Goal: Task Accomplishment & Management: Manage account settings

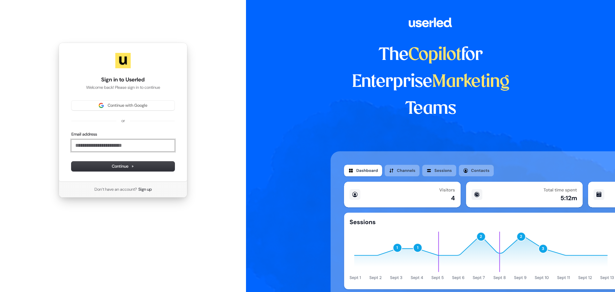
click at [120, 146] on input "Email address" at bounding box center [122, 146] width 103 height 12
click at [71, 131] on button "submit" at bounding box center [71, 131] width 0 height 0
type input "**********"
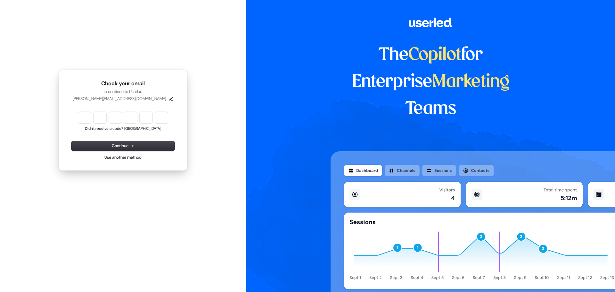
click at [131, 214] on div "Check your email to continue to Userled [PERSON_NAME][EMAIL_ADDRESS][DOMAIN_NAM…" at bounding box center [123, 120] width 246 height 240
click at [127, 129] on button "Didn't receive a code? [GEOGRAPHIC_DATA]" at bounding box center [123, 128] width 76 height 5
click at [83, 120] on input "Enter verification code" at bounding box center [129, 118] width 102 height 12
type input "******"
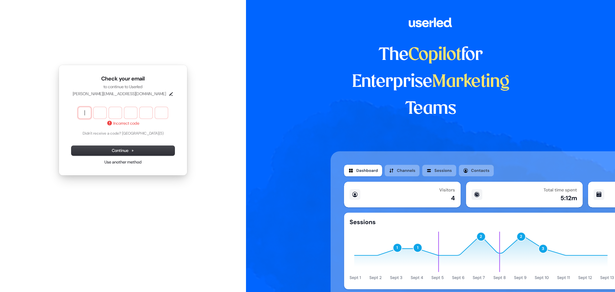
click at [148, 135] on div "Incorrect code Didn't receive a code? Resend (5)" at bounding box center [122, 121] width 103 height 29
click at [227, 188] on div "Check your email to continue to Userled [PERSON_NAME][EMAIL_ADDRESS][DOMAIN_NAM…" at bounding box center [123, 120] width 246 height 240
click at [146, 133] on button "Didn't receive a code? [GEOGRAPHIC_DATA]" at bounding box center [123, 133] width 76 height 5
click at [88, 110] on input "Enter verification code" at bounding box center [129, 113] width 102 height 12
type input "******"
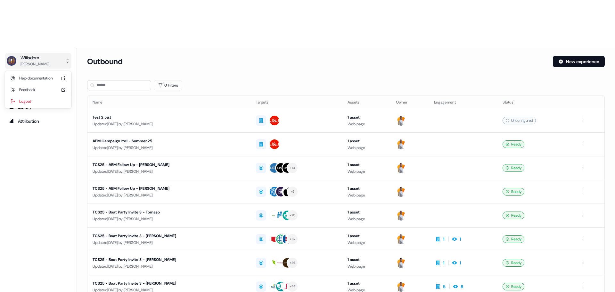
click at [49, 53] on button "Wiiisdom [PERSON_NAME]" at bounding box center [38, 60] width 66 height 15
click at [48, 160] on div "Wiiisdom [PERSON_NAME] Help documentation Feedback Logout Prospects Outbound Li…" at bounding box center [38, 194] width 77 height 292
click at [45, 280] on html "For the best experience switch devices to a bigger screen. Go to [DOMAIN_NAME] …" at bounding box center [307, 170] width 615 height 340
click at [101, 271] on div "Team" at bounding box center [100, 270] width 51 height 10
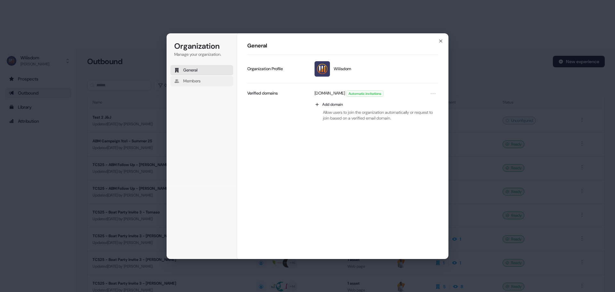
click at [192, 83] on span "Members" at bounding box center [191, 81] width 17 height 6
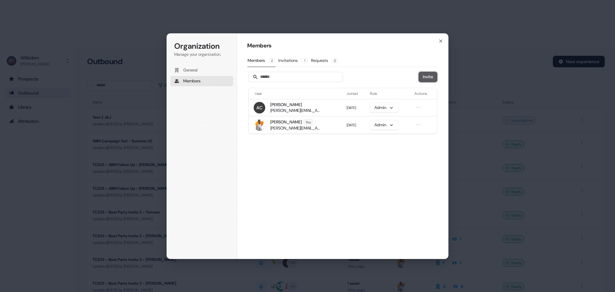
click at [419, 78] on button "Invite" at bounding box center [428, 77] width 18 height 10
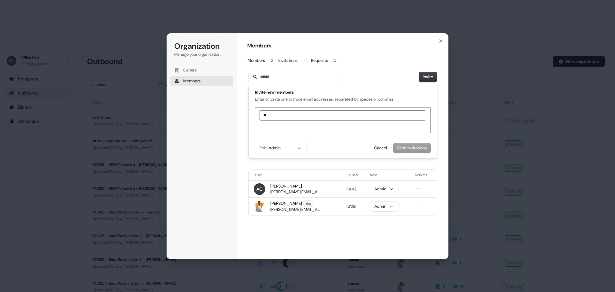
type input "*"
type input "**********"
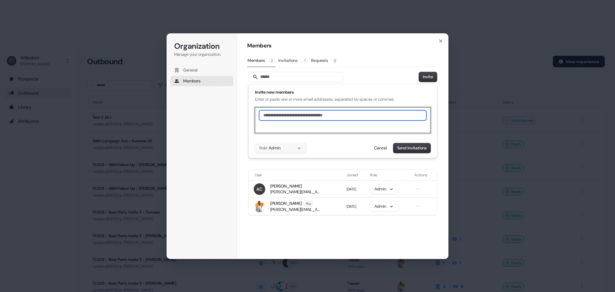
click at [296, 150] on button "Role: Admin" at bounding box center [280, 148] width 51 height 10
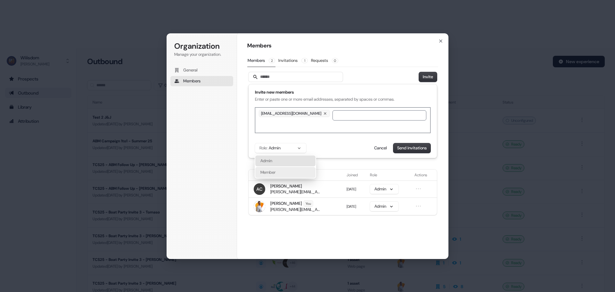
click at [292, 172] on div "Member" at bounding box center [285, 172] width 60 height 11
click at [415, 148] on button "Send invitations" at bounding box center [411, 148] width 37 height 10
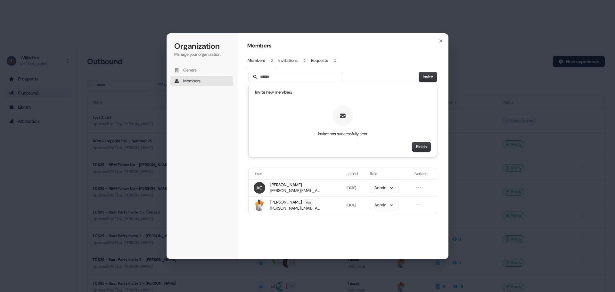
click at [445, 47] on div "Members Members 2 Invitations 2 Requests 0 Invite Invite new members Invitation…" at bounding box center [342, 146] width 211 height 226
click at [440, 42] on icon "button" at bounding box center [440, 41] width 3 height 3
